Goal: Information Seeking & Learning: Learn about a topic

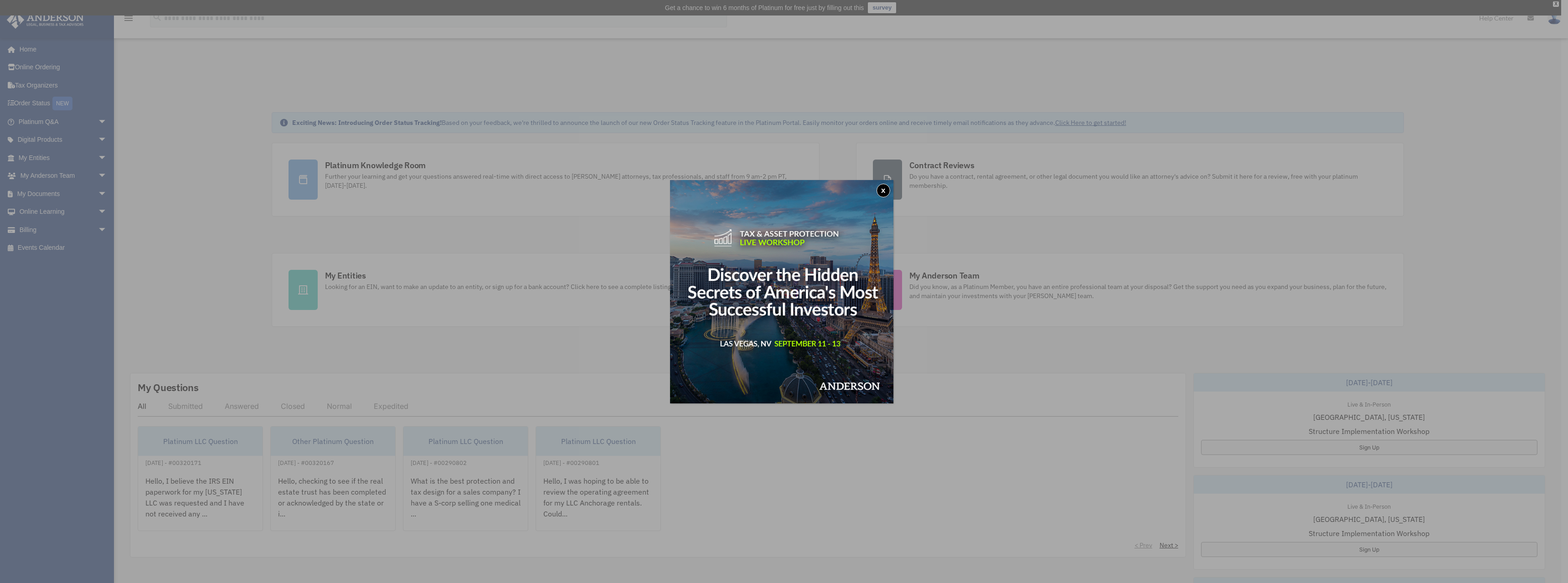
click at [884, 192] on button "x" at bounding box center [883, 190] width 13 height 13
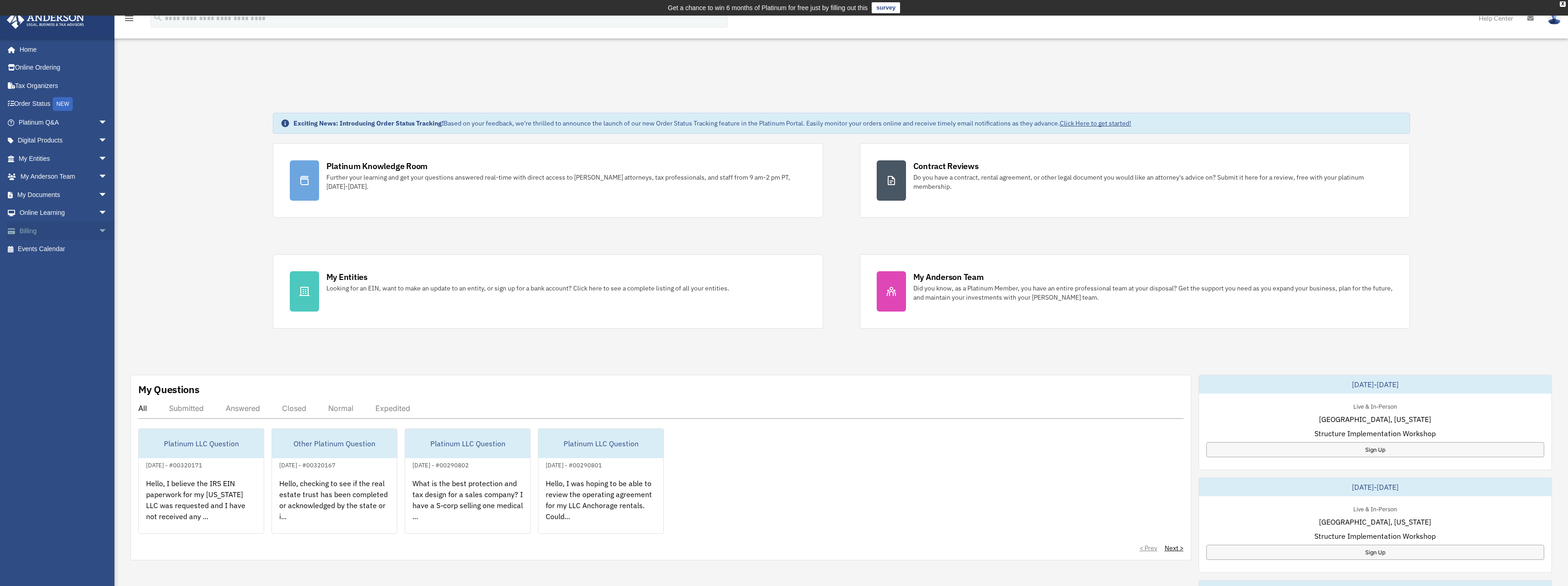
click at [32, 235] on link "Billing arrow_drop_down" at bounding box center [64, 231] width 115 height 18
click at [28, 232] on link "Billing arrow_drop_down" at bounding box center [64, 231] width 115 height 18
click at [98, 230] on span "arrow_drop_down" at bounding box center [108, 231] width 18 height 19
click at [54, 249] on link "$ Open Invoices" at bounding box center [67, 249] width 108 height 19
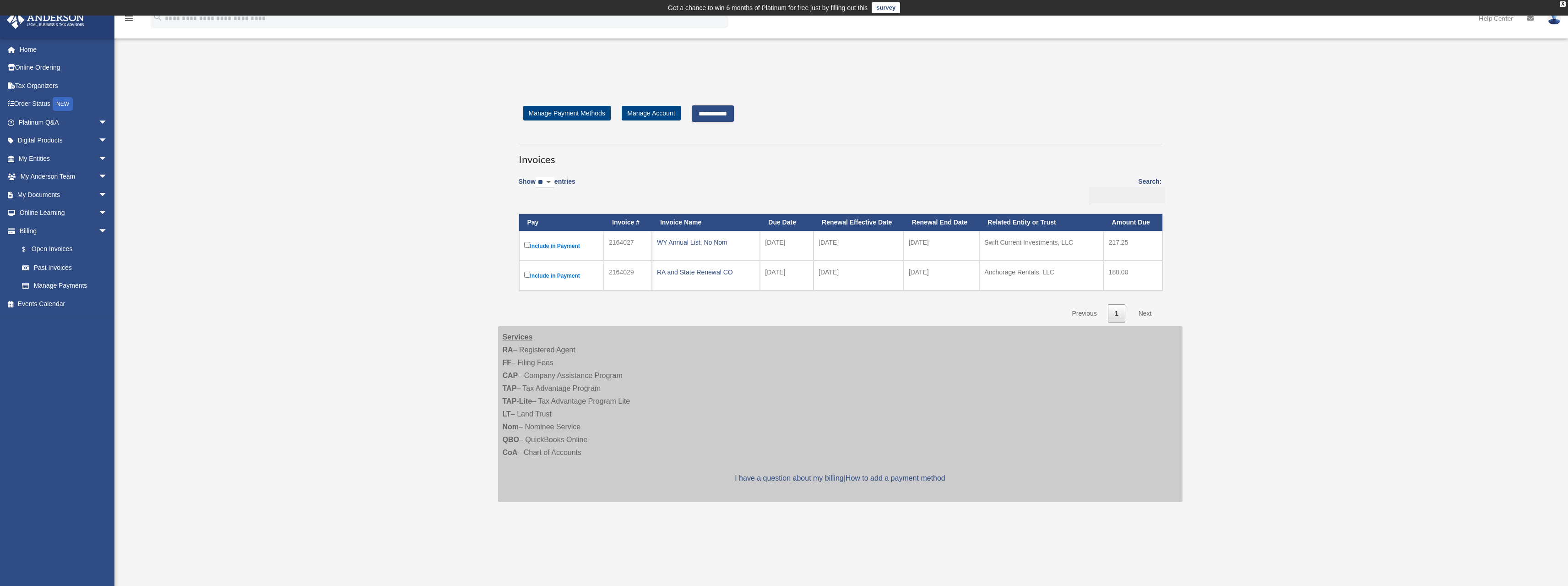
click at [726, 110] on input "**********" at bounding box center [712, 113] width 42 height 17
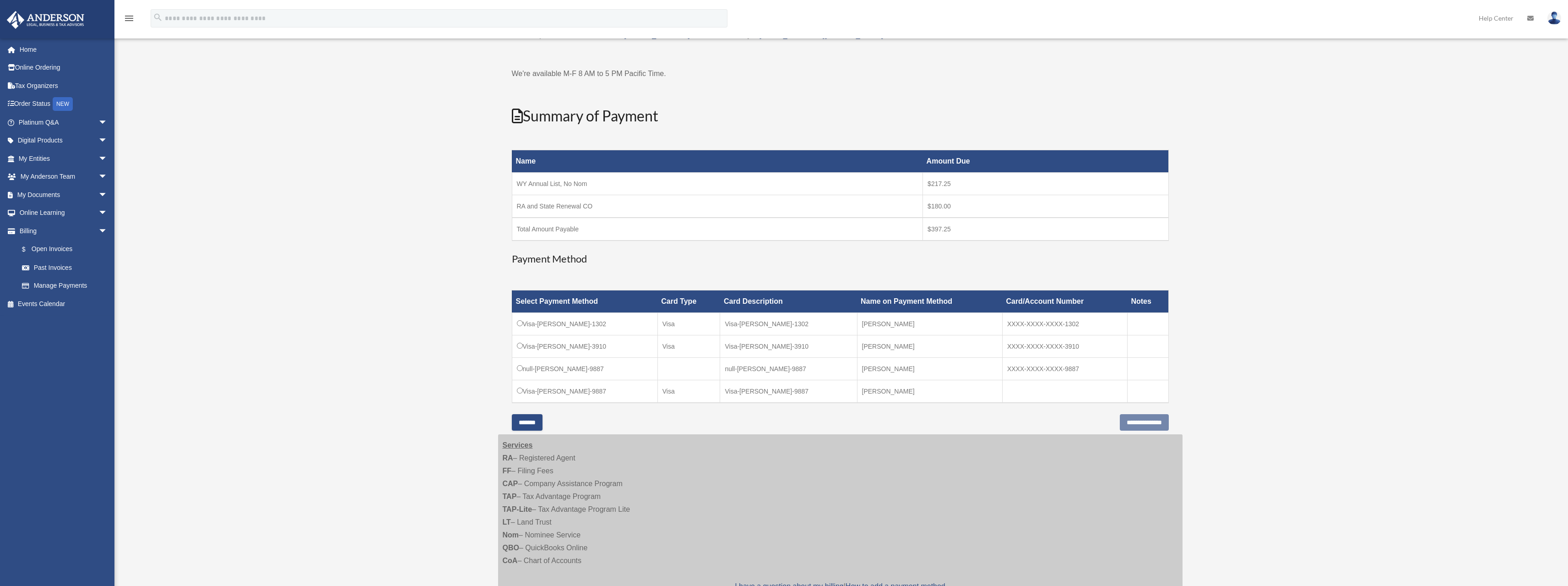
scroll to position [92, 0]
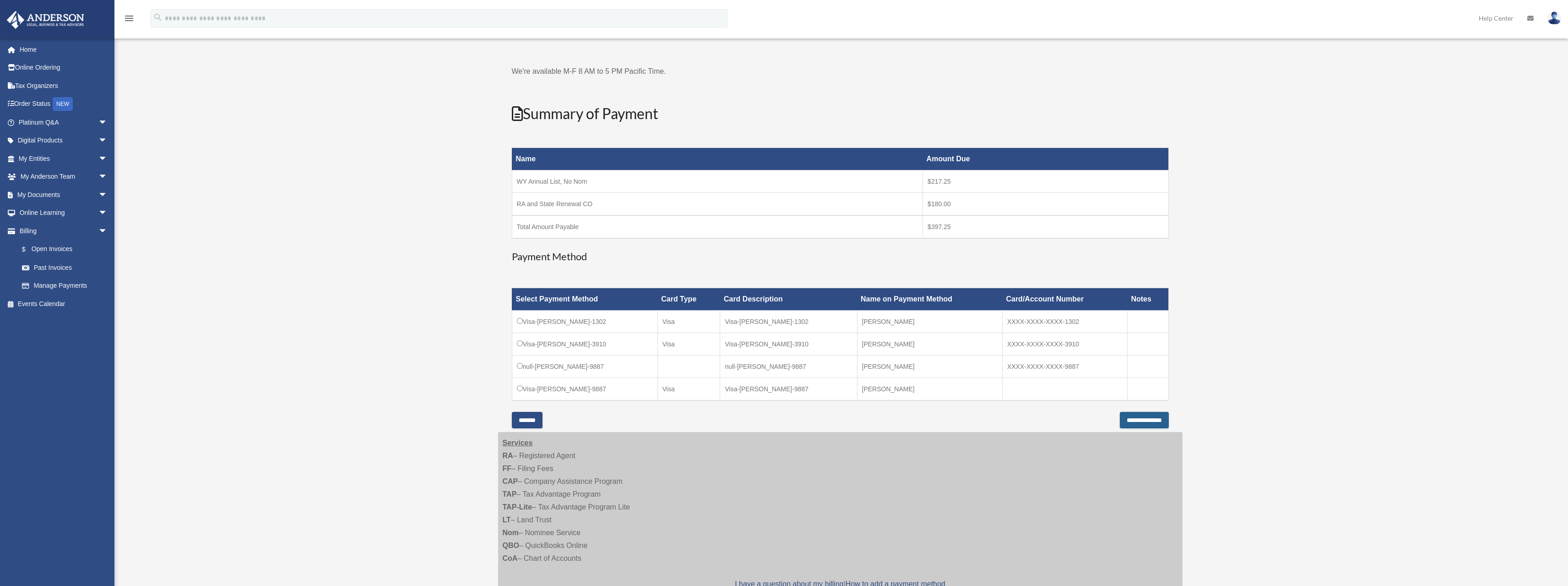
click at [1133, 420] on input "**********" at bounding box center [1144, 420] width 49 height 17
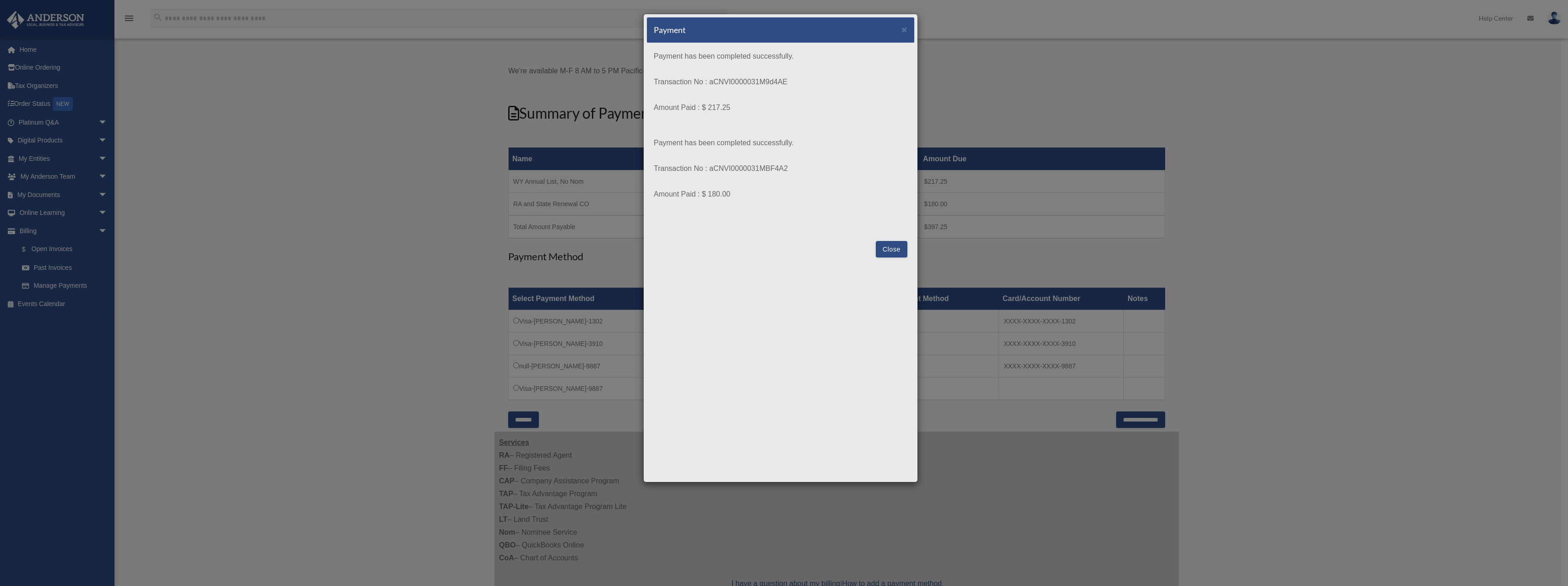
click at [890, 253] on button "Close" at bounding box center [892, 249] width 32 height 17
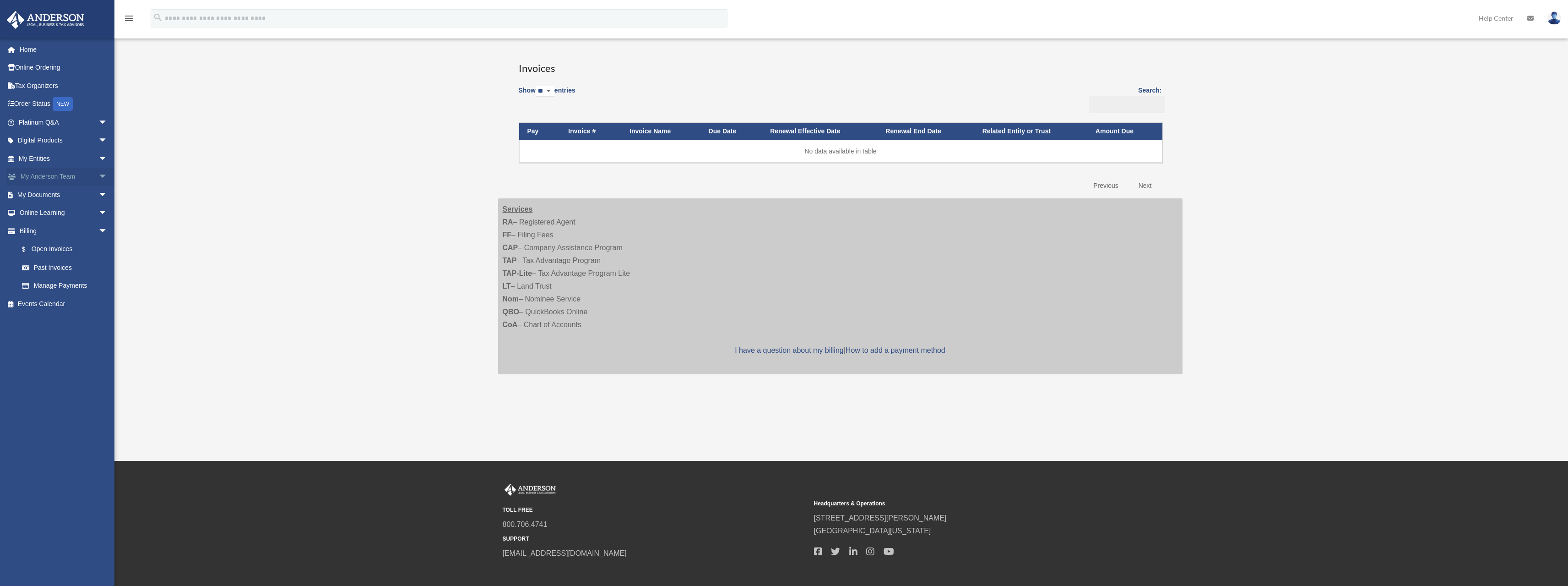
scroll to position [92, 0]
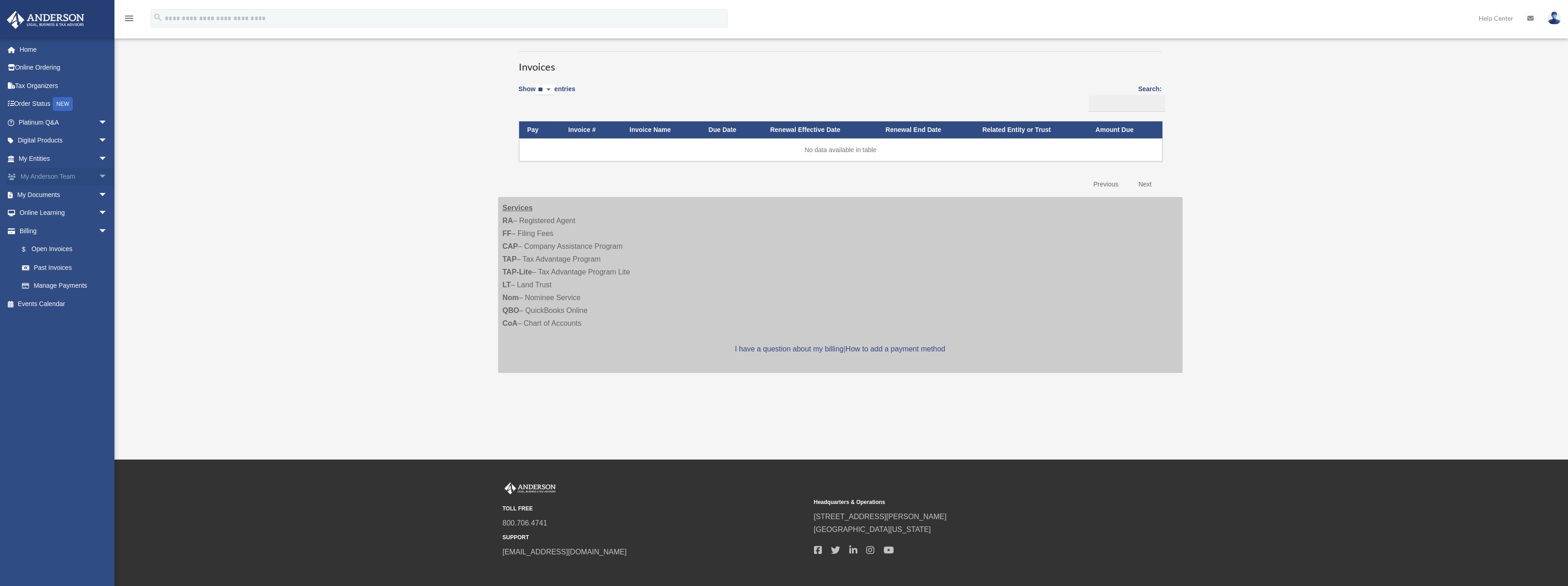
click at [52, 174] on link "My Anderson Team arrow_drop_down" at bounding box center [64, 177] width 115 height 18
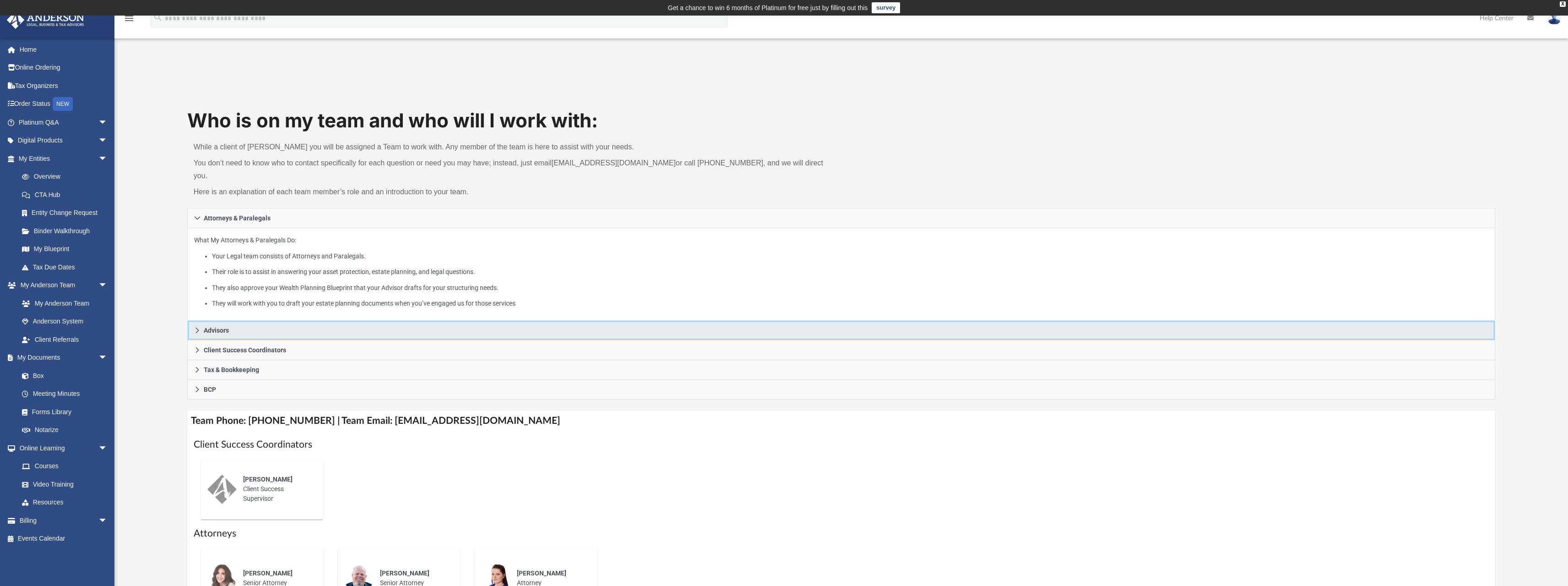
click at [194, 327] on icon at bounding box center [197, 330] width 6 height 6
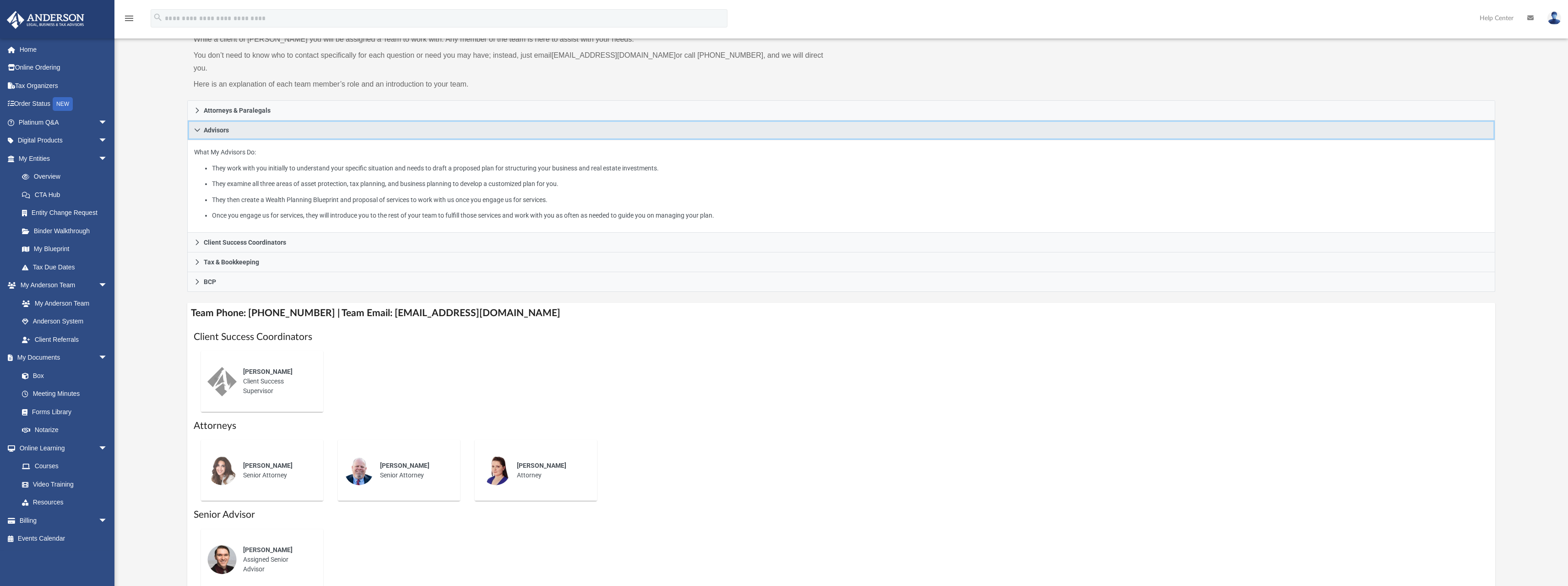
scroll to position [92, 0]
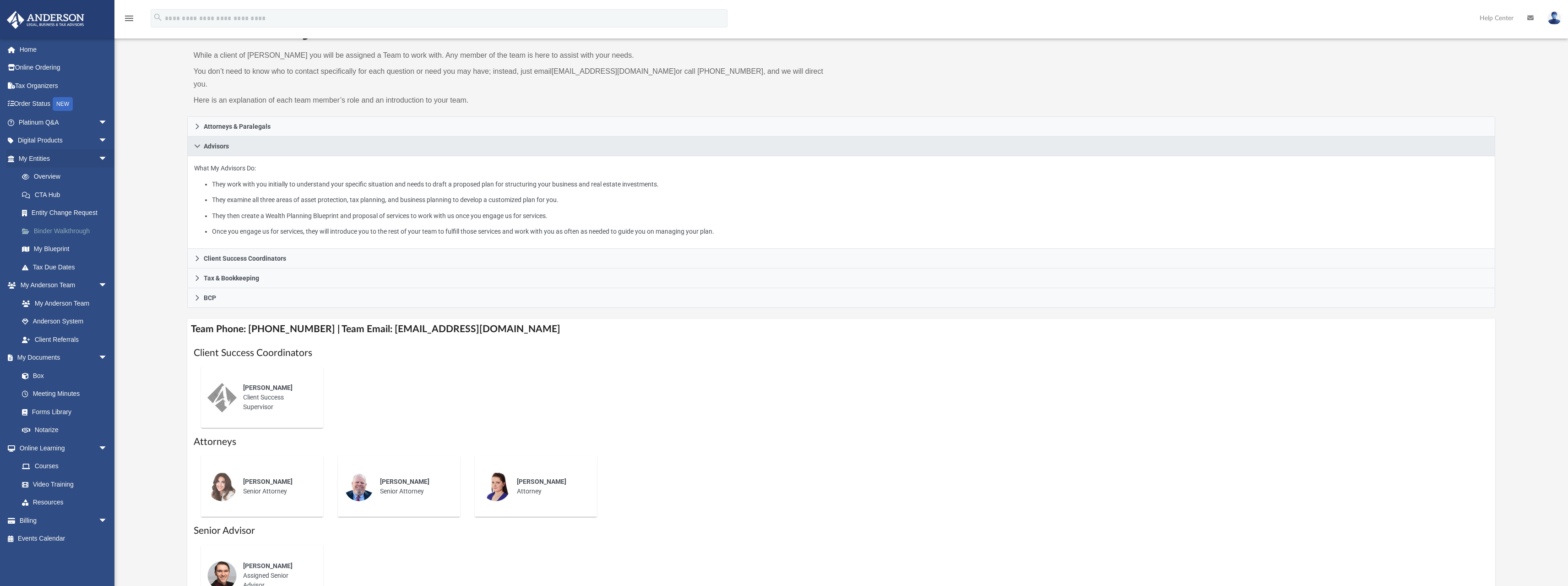
click at [61, 232] on link "Binder Walkthrough" at bounding box center [67, 231] width 108 height 18
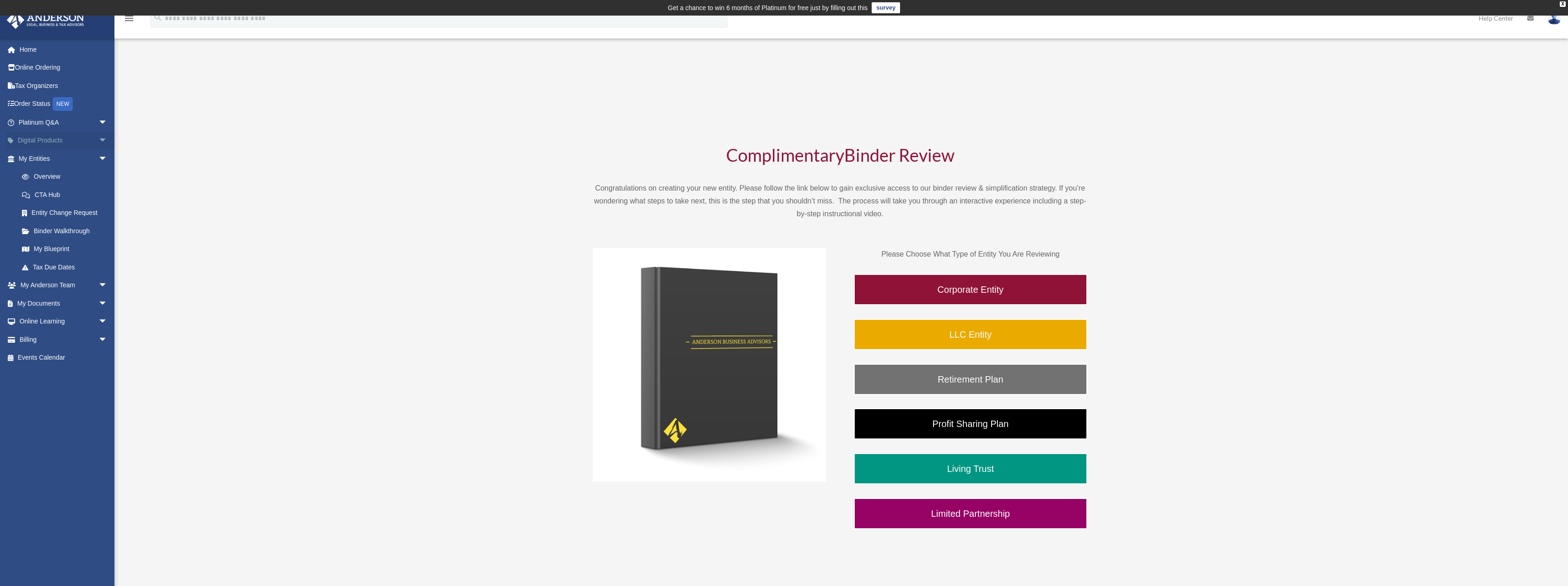
click at [51, 136] on link "Digital Products arrow_drop_down" at bounding box center [64, 141] width 115 height 18
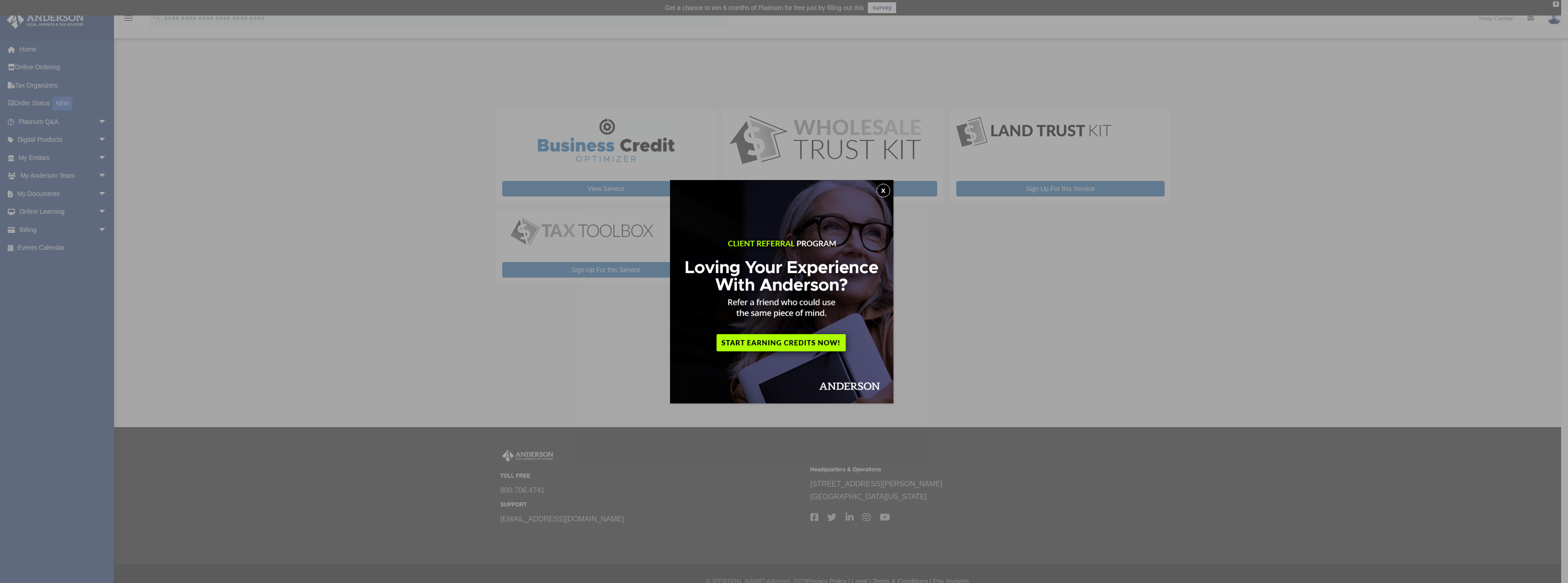
click at [883, 190] on button "x" at bounding box center [883, 190] width 13 height 13
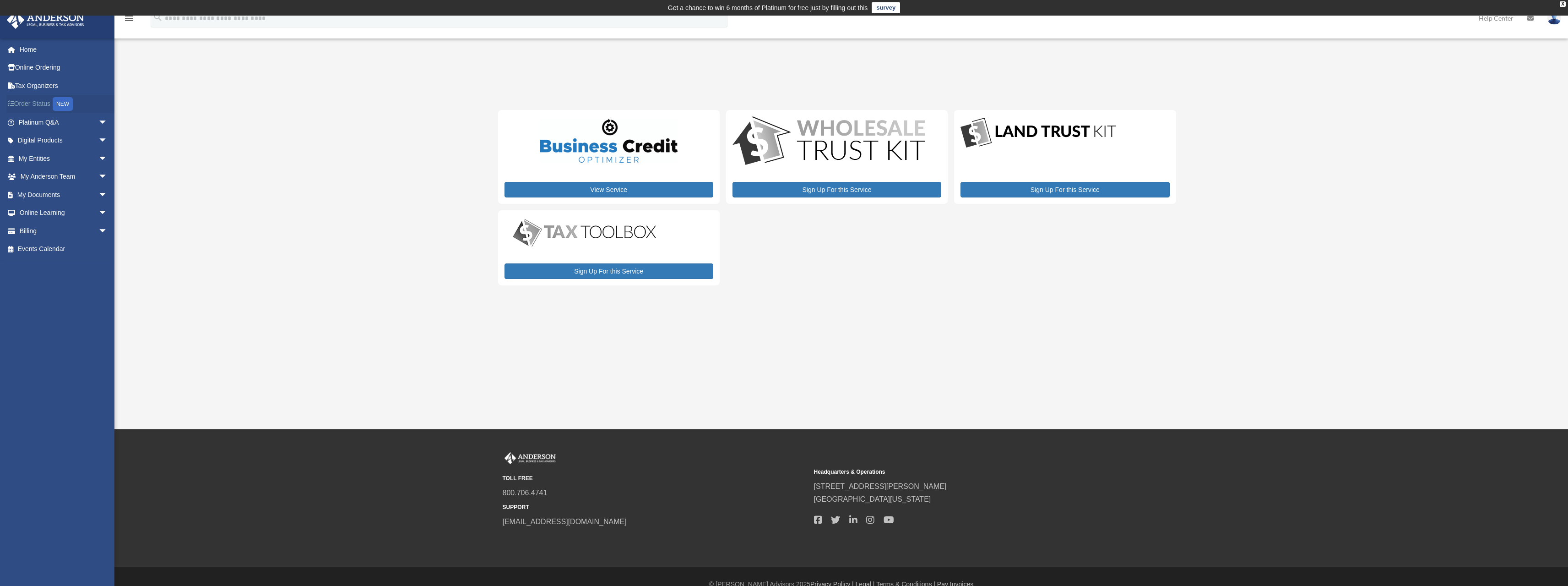
click at [39, 105] on link "Order Status NEW" at bounding box center [64, 104] width 115 height 19
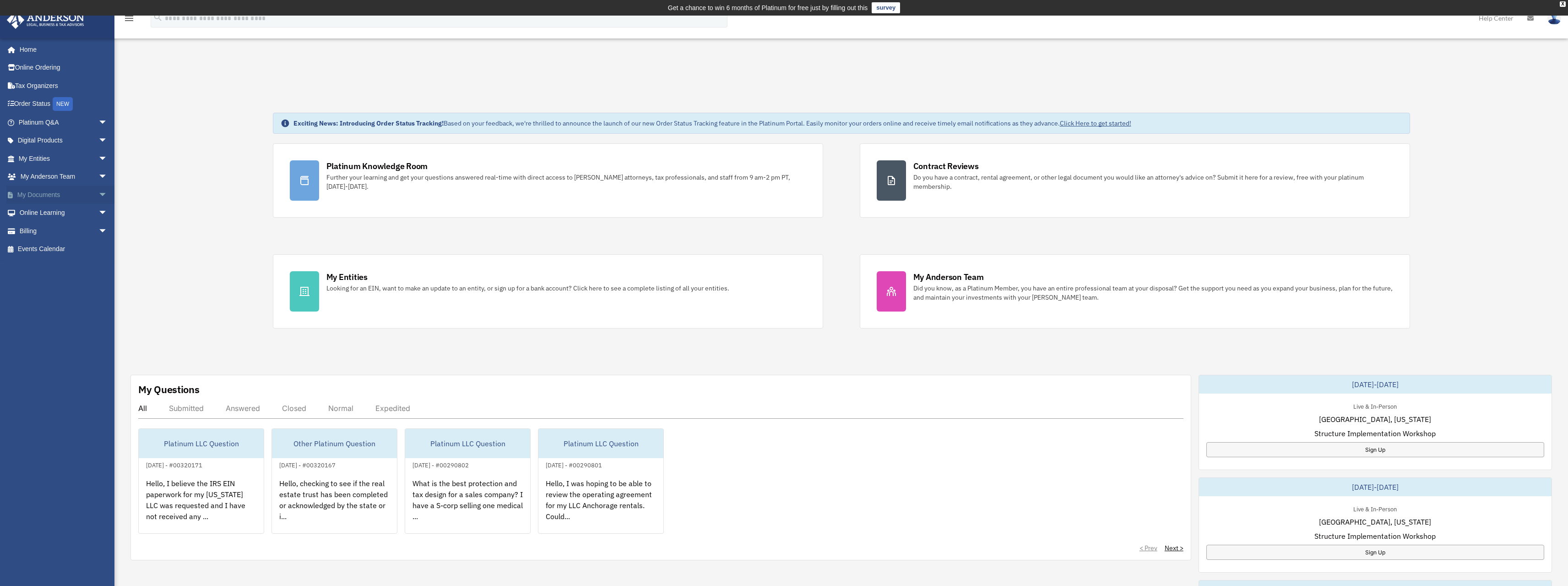
click at [48, 192] on link "My Documents arrow_drop_down" at bounding box center [64, 195] width 115 height 18
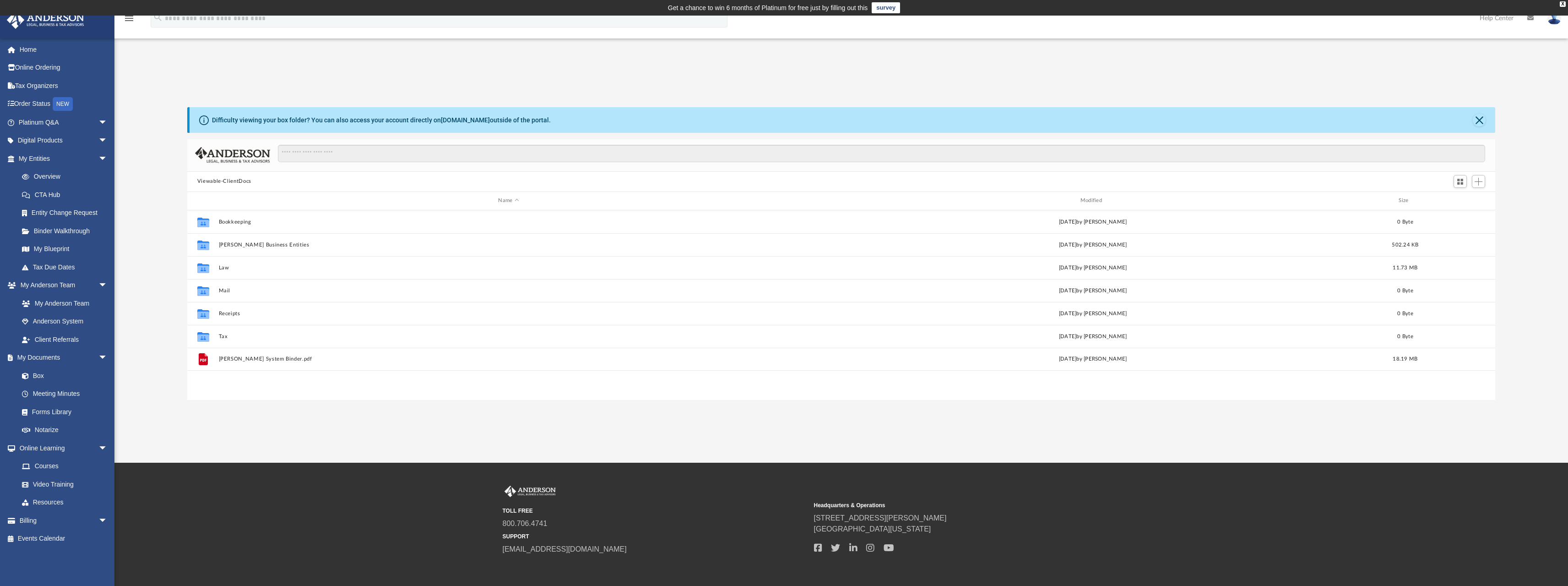
scroll to position [201, 1301]
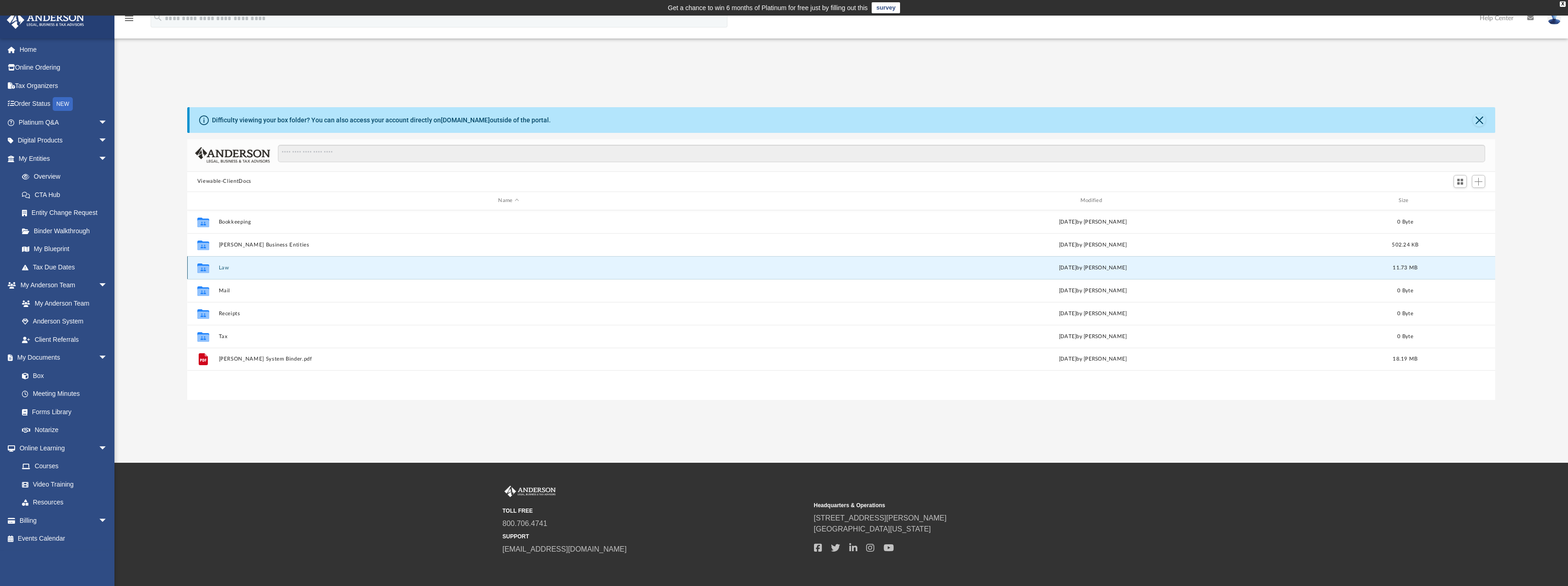
click at [225, 267] on button "Law" at bounding box center [508, 267] width 580 height 6
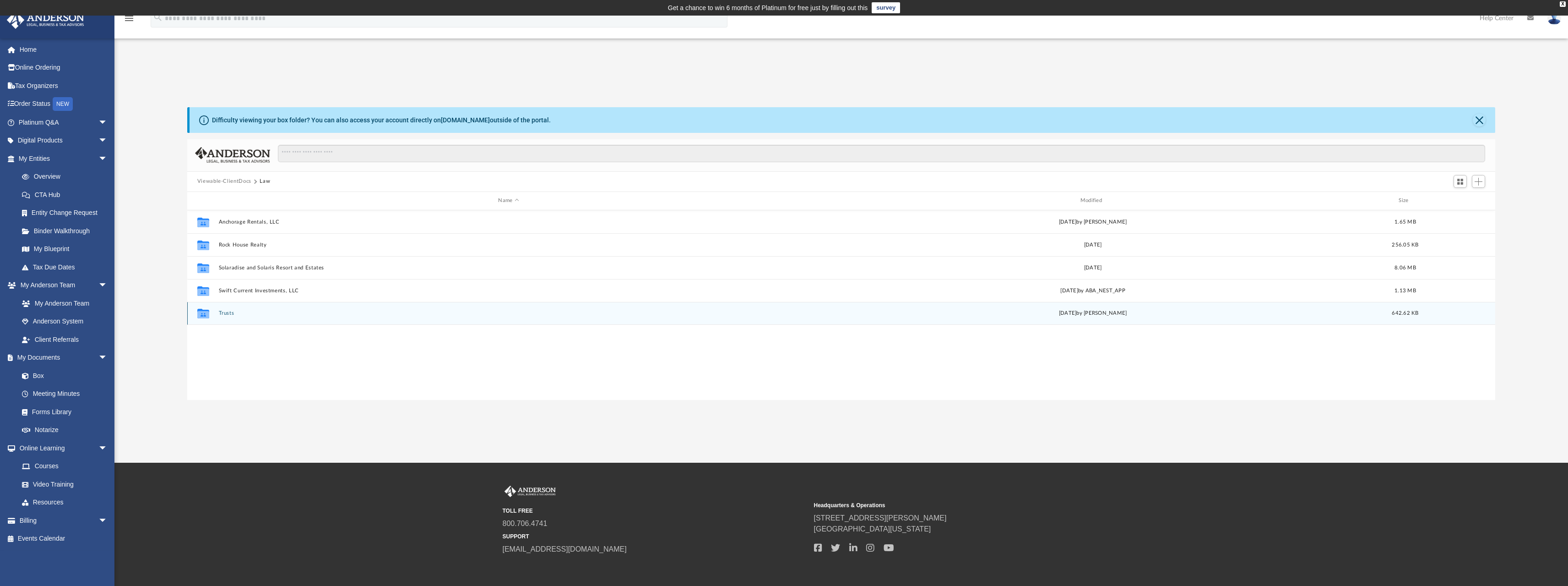
click at [229, 313] on button "Trusts" at bounding box center [508, 313] width 580 height 6
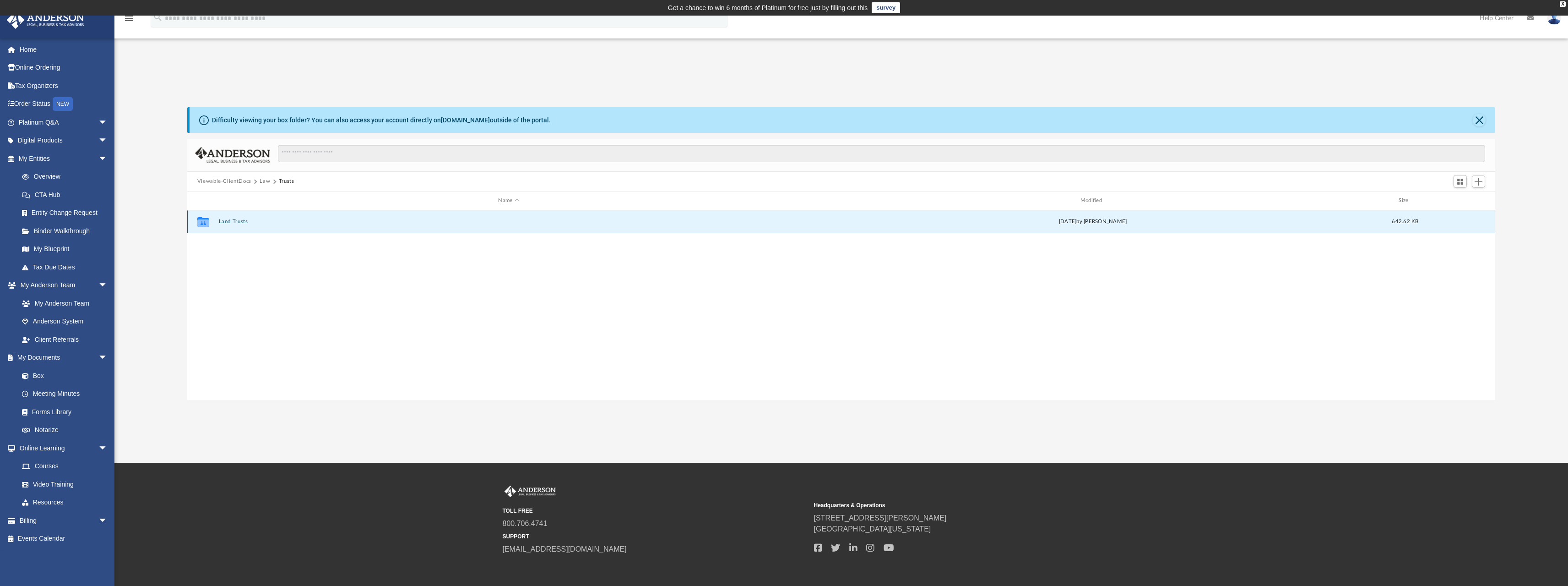
click at [241, 221] on button "Land Trusts" at bounding box center [508, 221] width 580 height 6
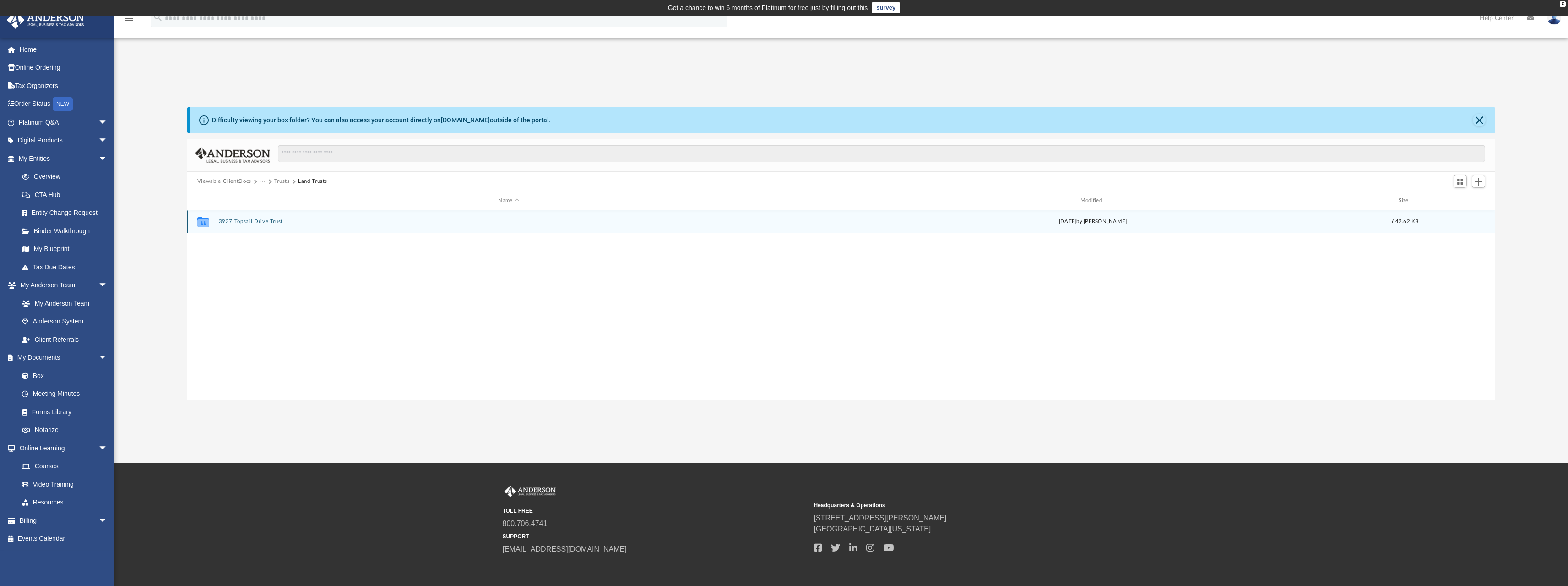
click at [260, 220] on button "3937 Topsail Drive Trust" at bounding box center [508, 221] width 580 height 6
click at [1465, 222] on button "More options" at bounding box center [1460, 221] width 21 height 13
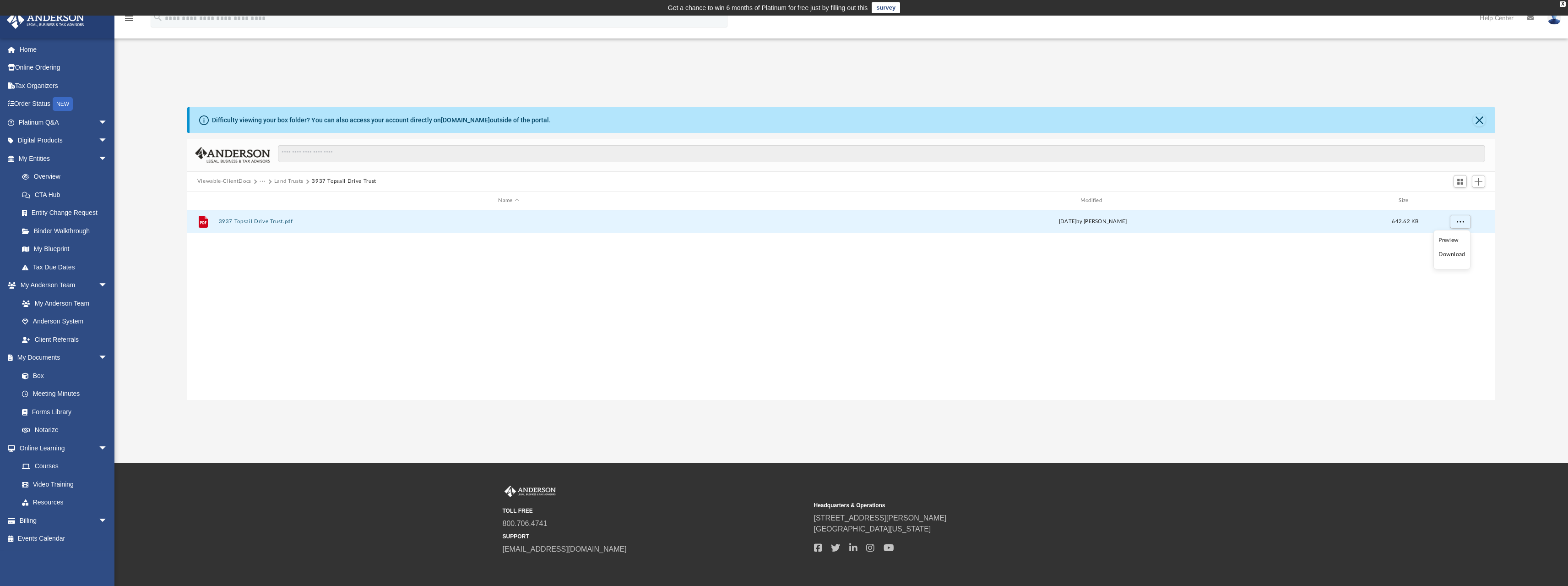
click at [1457, 254] on li "Download" at bounding box center [1451, 254] width 26 height 10
click at [50, 467] on link "Courses" at bounding box center [67, 466] width 108 height 18
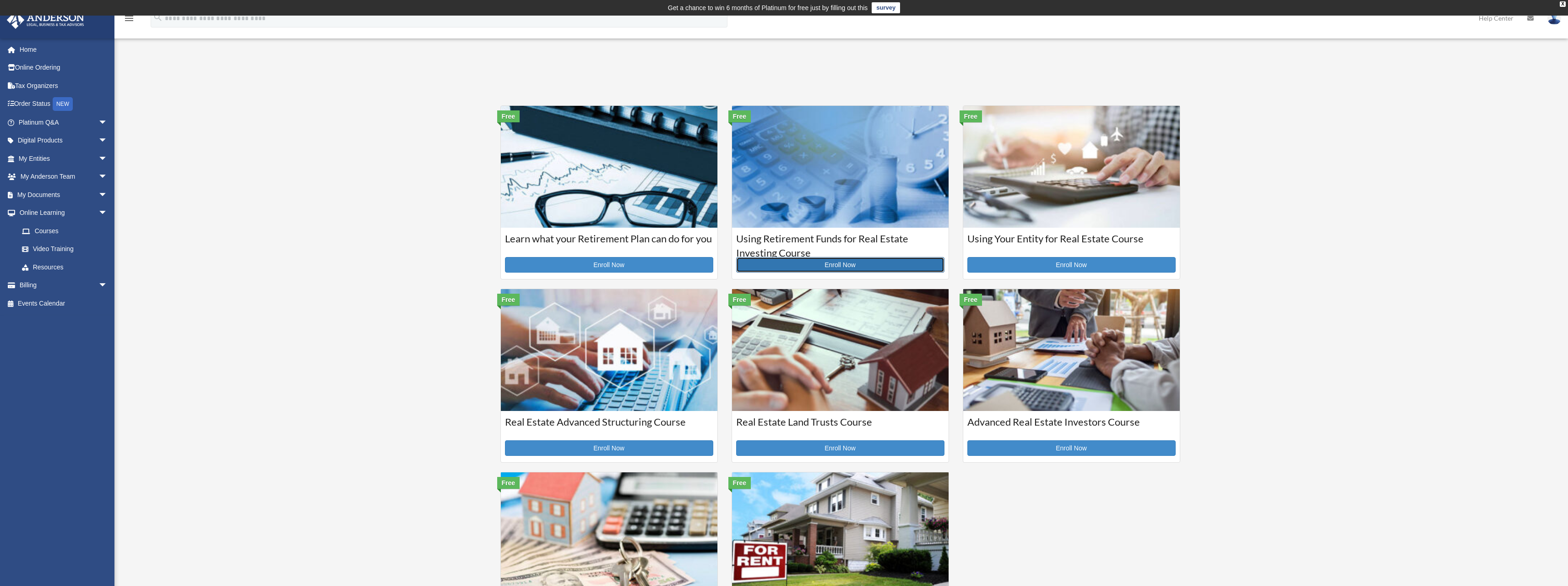
click at [832, 263] on link "Enroll Now" at bounding box center [840, 264] width 208 height 15
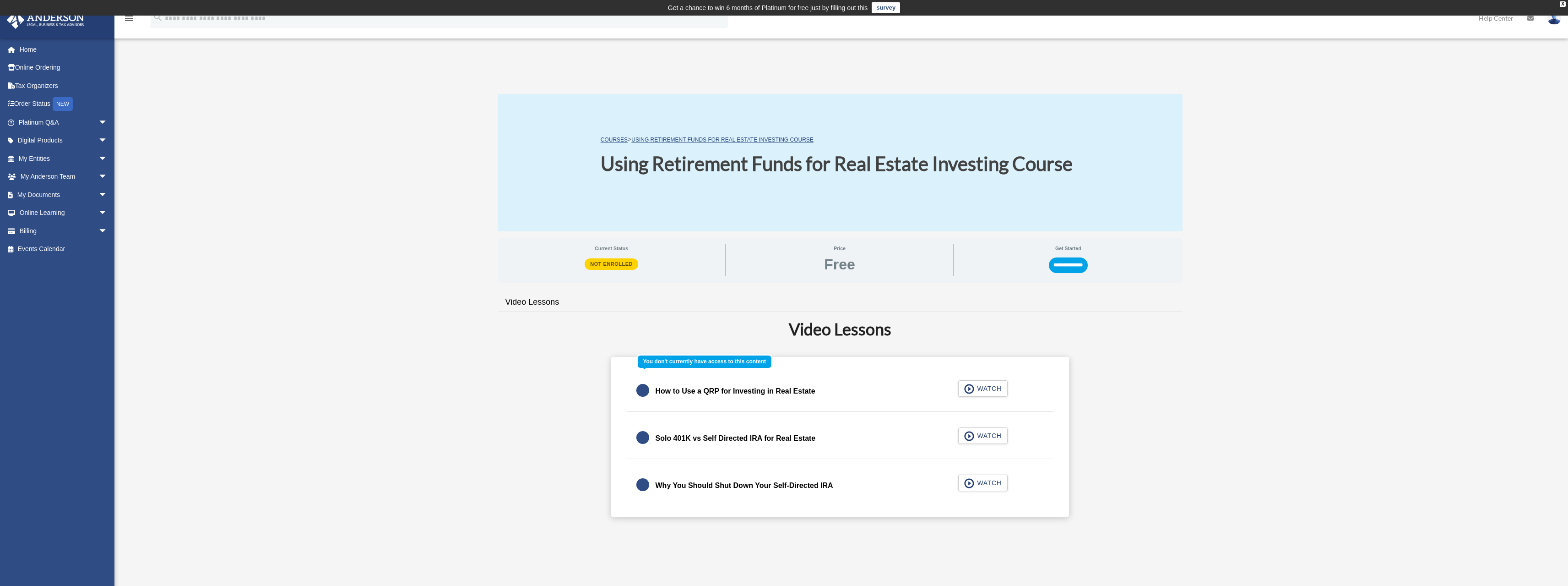
click at [983, 388] on div "How to Use a QRP for Investing in Real Estate WATCH" at bounding box center [840, 391] width 449 height 41
click at [1066, 269] on input "**********" at bounding box center [1069, 265] width 39 height 15
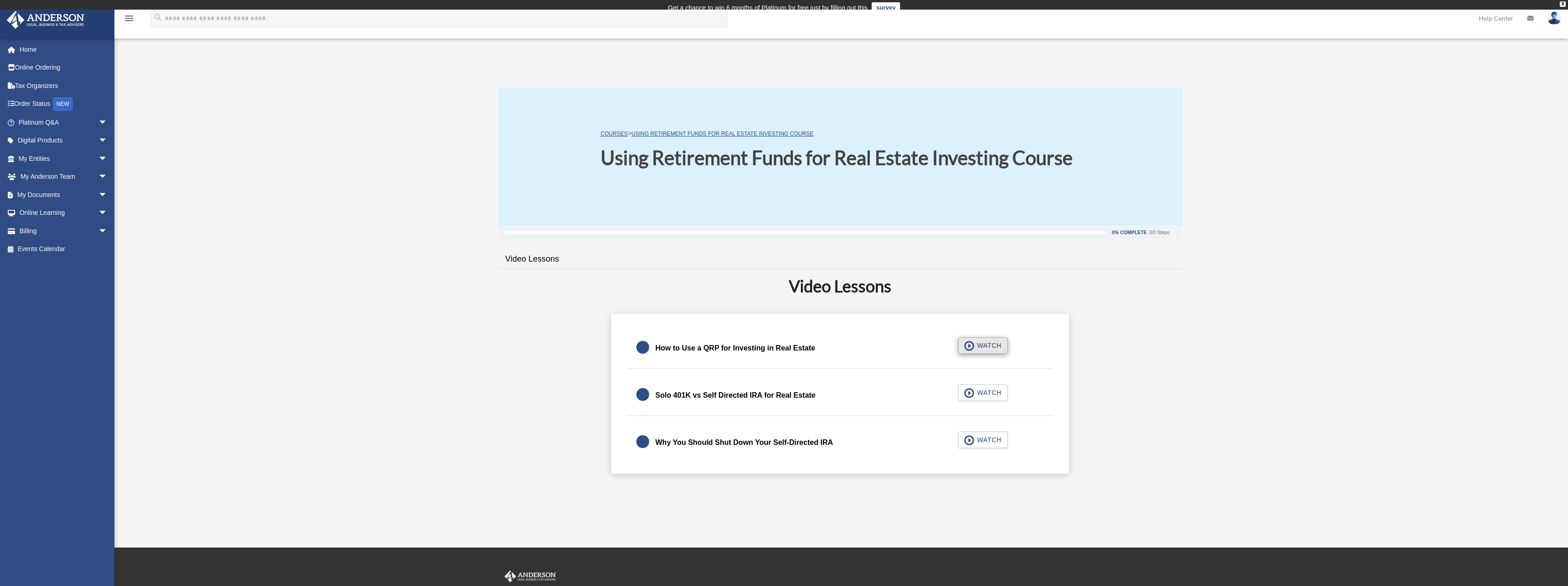
click at [987, 340] on div "How to Use a QRP for Investing in Real Estate WATCH" at bounding box center [840, 348] width 426 height 41
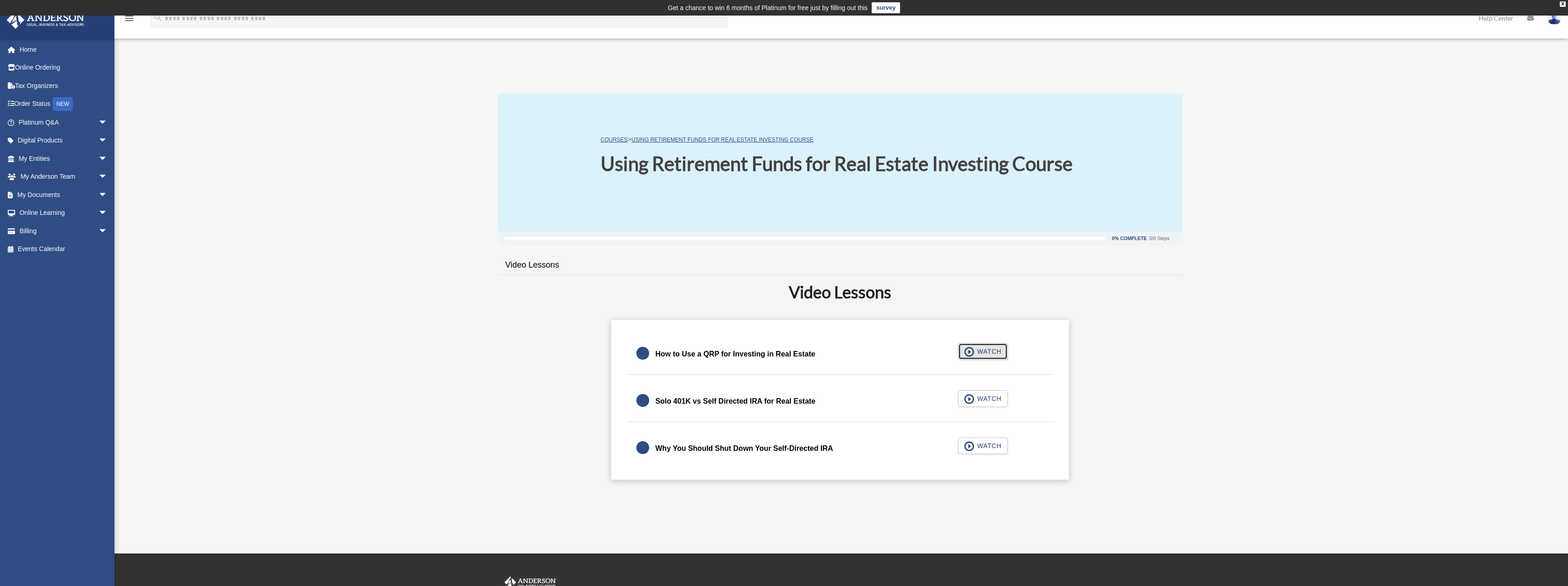
click at [989, 348] on span "WATCH" at bounding box center [988, 351] width 27 height 9
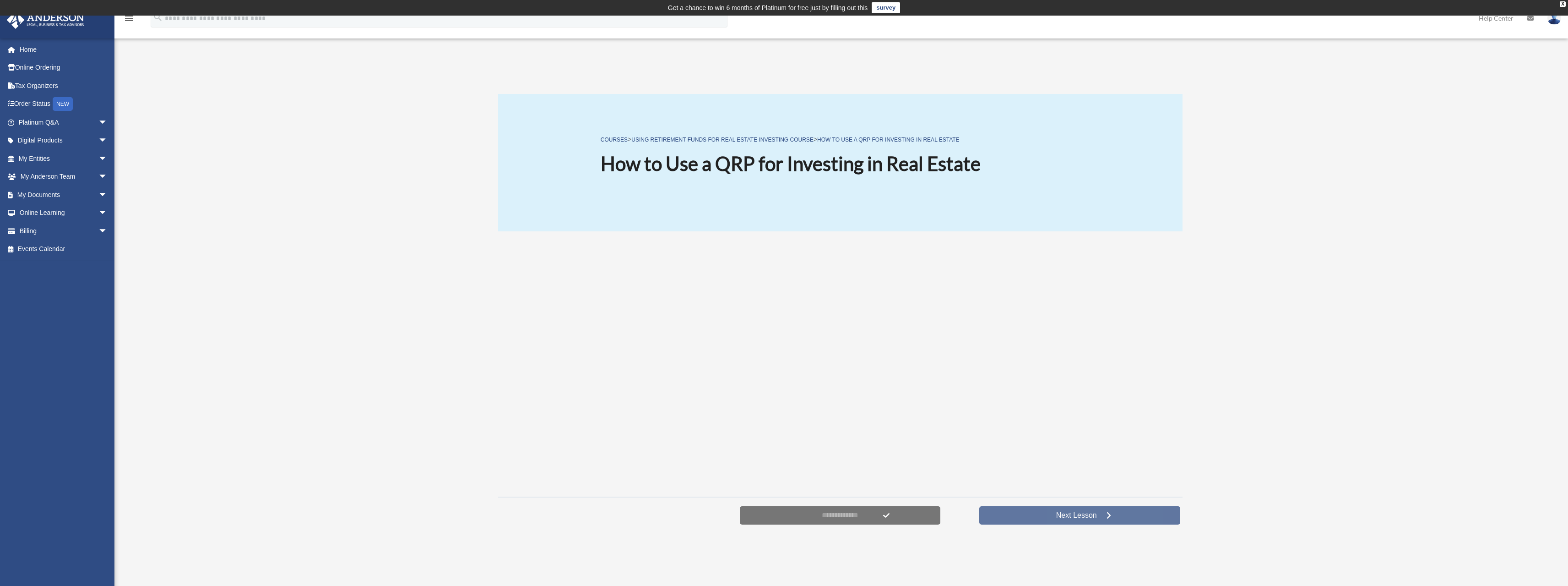
click at [1046, 513] on link "Next Lesson" at bounding box center [1080, 515] width 201 height 18
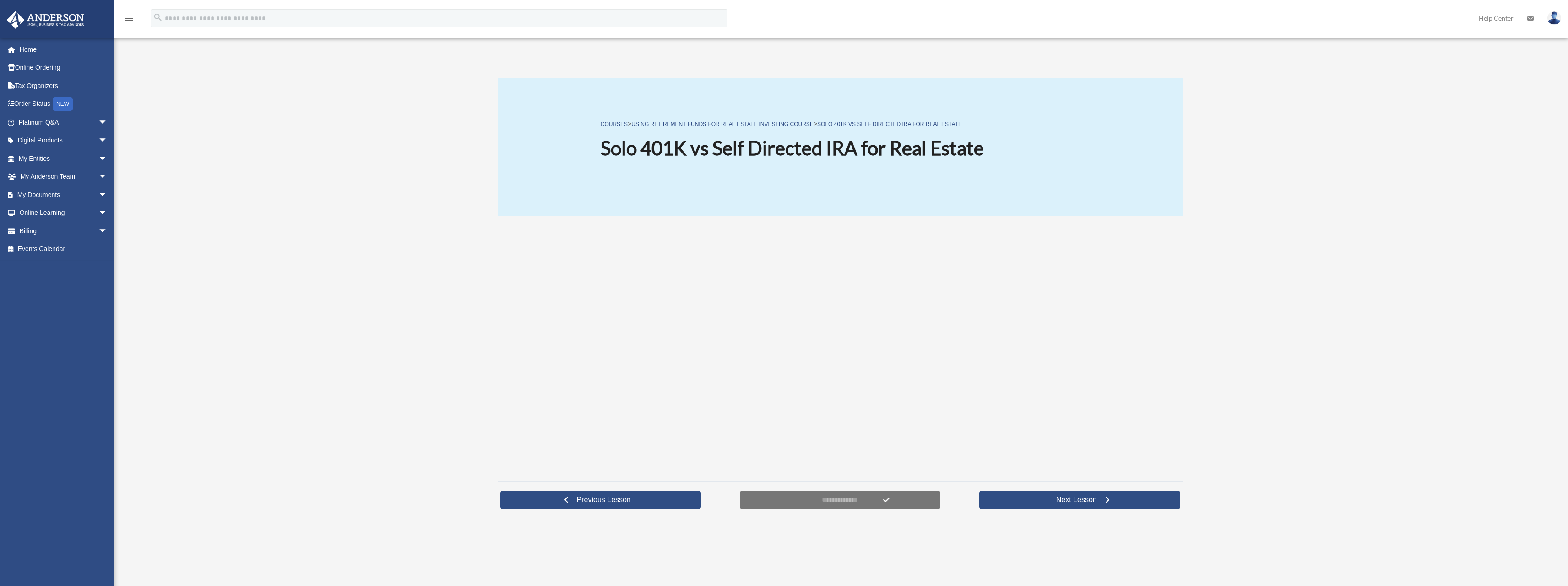
click at [1080, 513] on div "**********" at bounding box center [841, 499] width 685 height 37
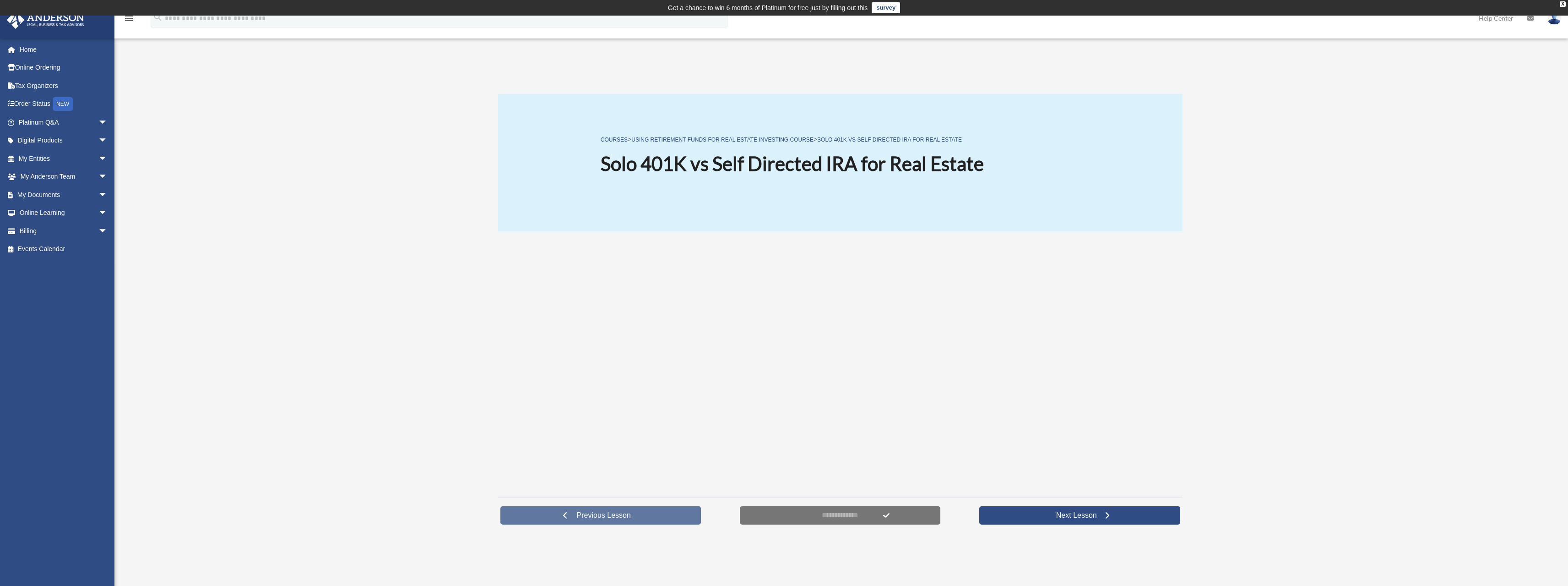
click at [616, 516] on span "Previous Lesson" at bounding box center [604, 515] width 68 height 9
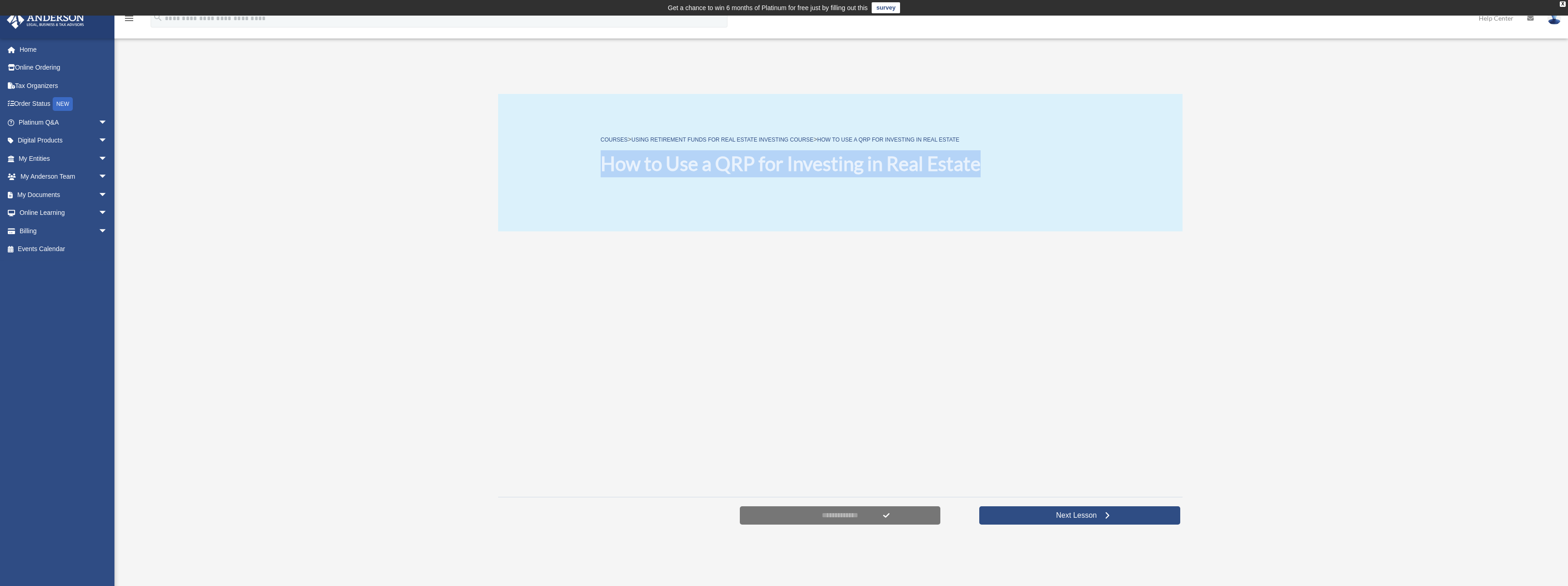
drag, startPoint x: 592, startPoint y: 164, endPoint x: 996, endPoint y: 172, distance: 404.1
click at [996, 163] on div "COURSES > Using Retirement Funds for Real Estate Investing Course > How to Use …" at bounding box center [841, 163] width 685 height 138
